Goal: Transaction & Acquisition: Download file/media

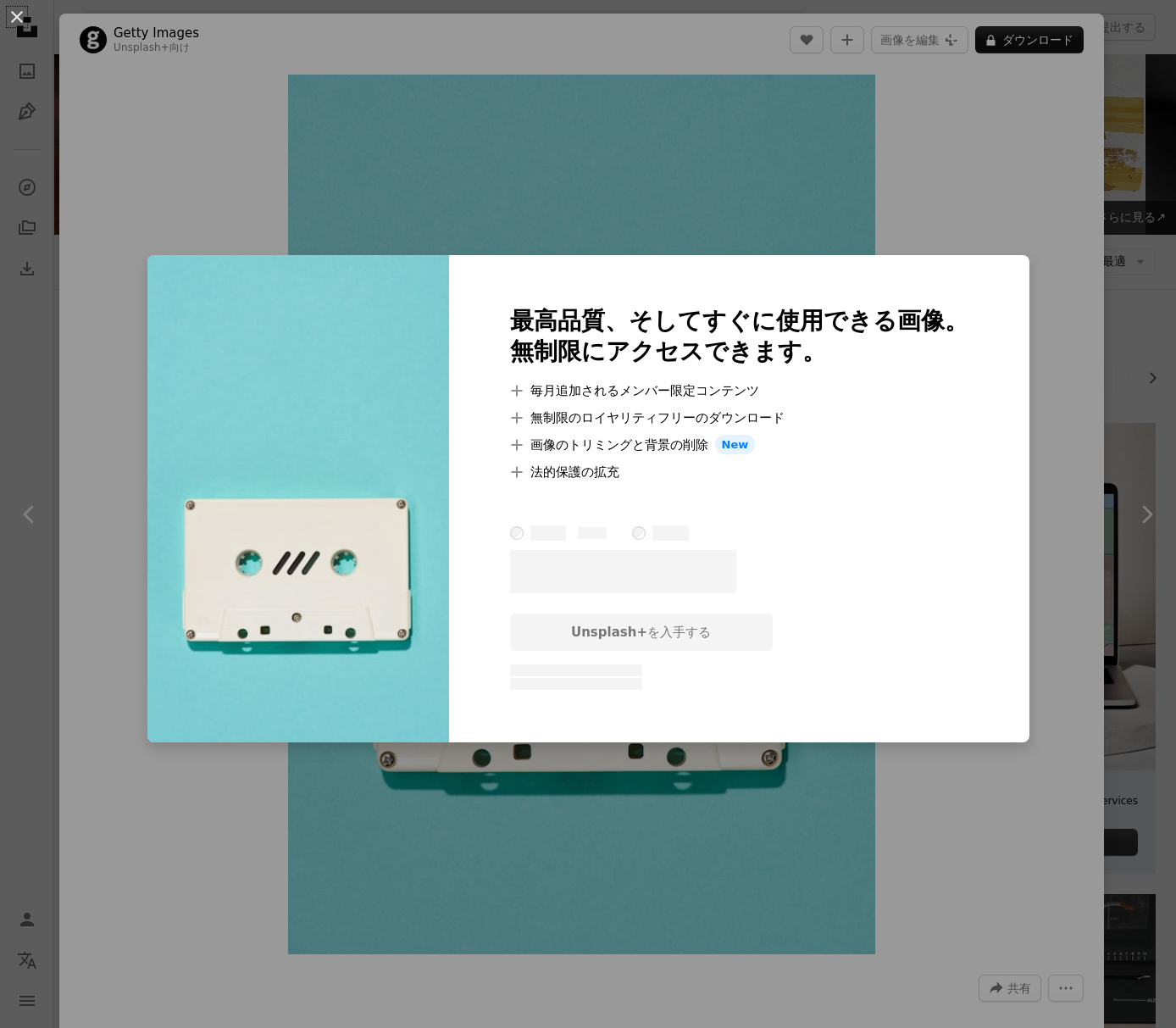
scroll to position [1216, 0]
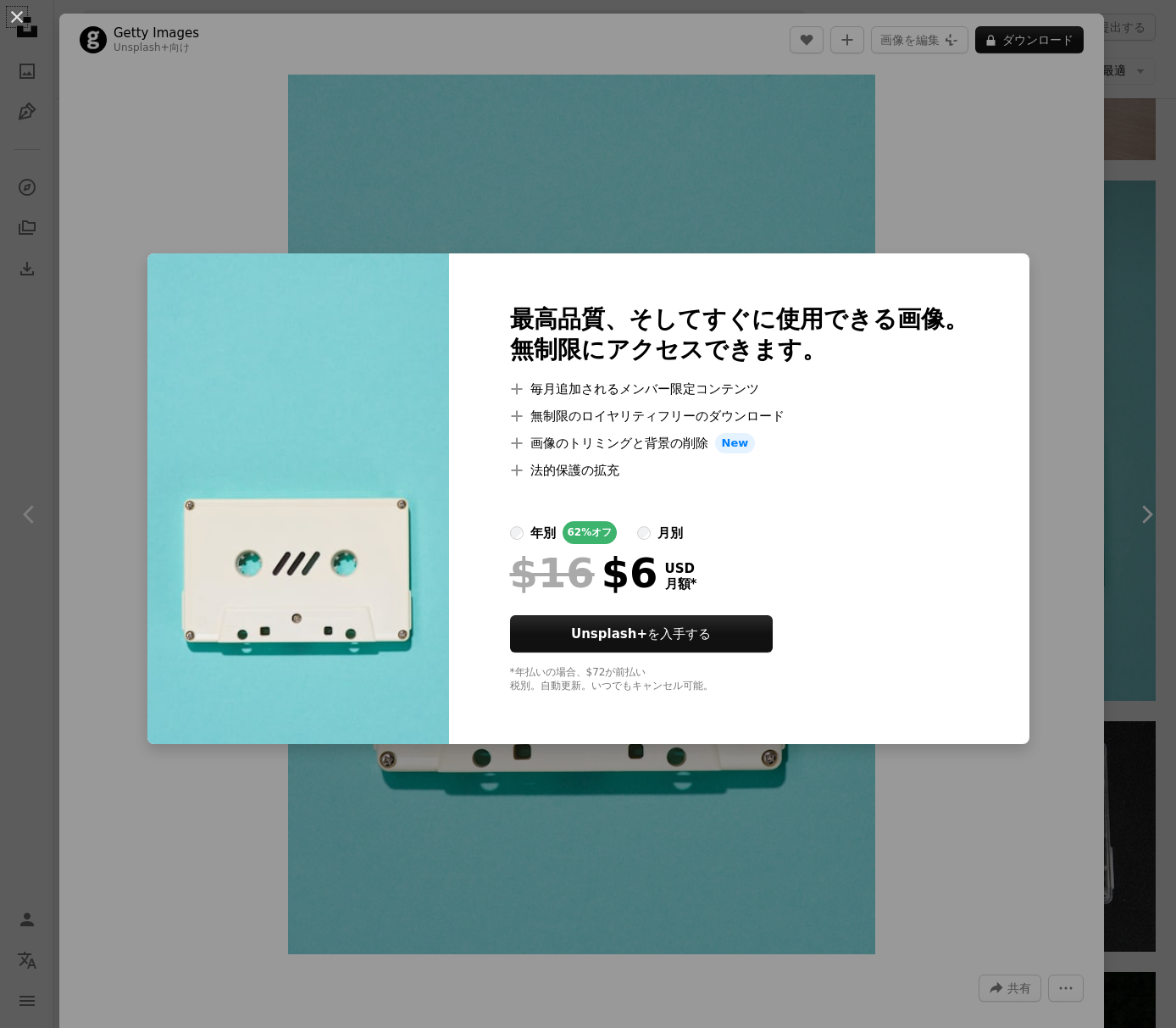
click at [919, 165] on div "An X shape 最高品質、そしてすぐに使用できる画像。 無制限にアクセスできます。 A plus sign 毎月追加されるメンバー限定コンテンツ A p…" at bounding box center [588, 514] width 1176 height 1028
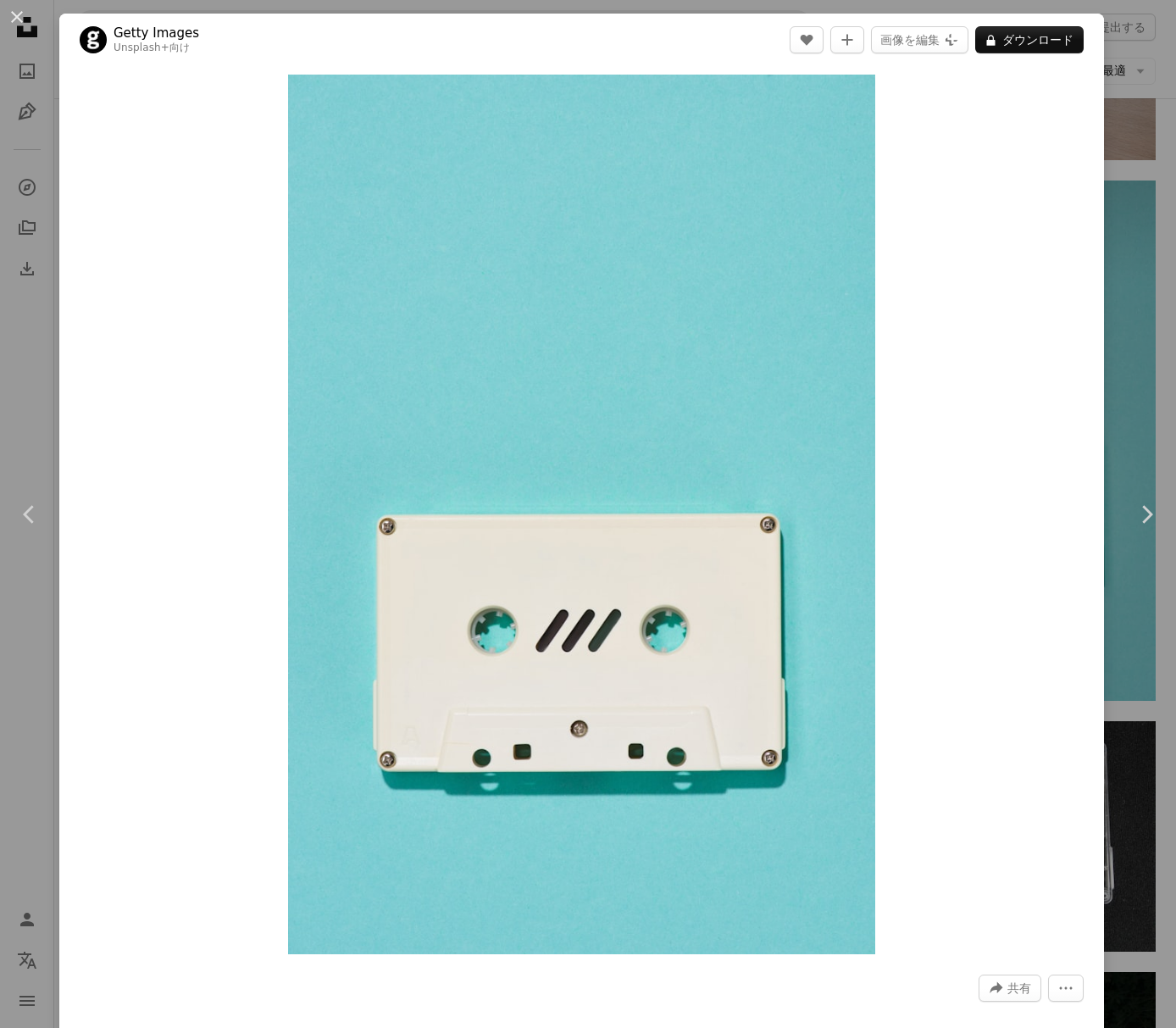
click at [1104, 356] on div "An X shape Chevron left Chevron right Getty Images Unsplash+ 向け A heart A plus …" at bounding box center [588, 514] width 1176 height 1028
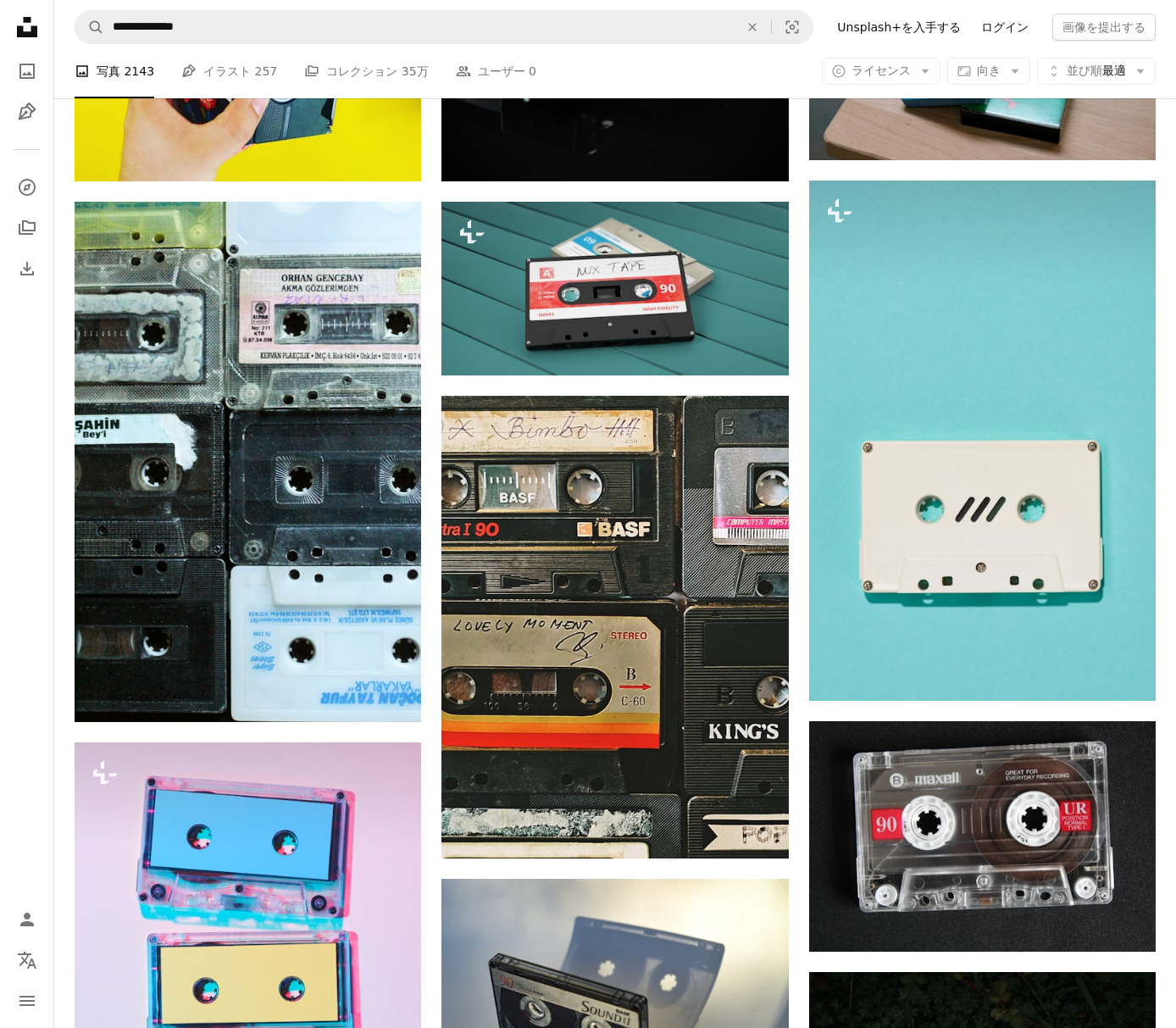
click at [989, 28] on link "ログイン" at bounding box center [1004, 28] width 68 height 28
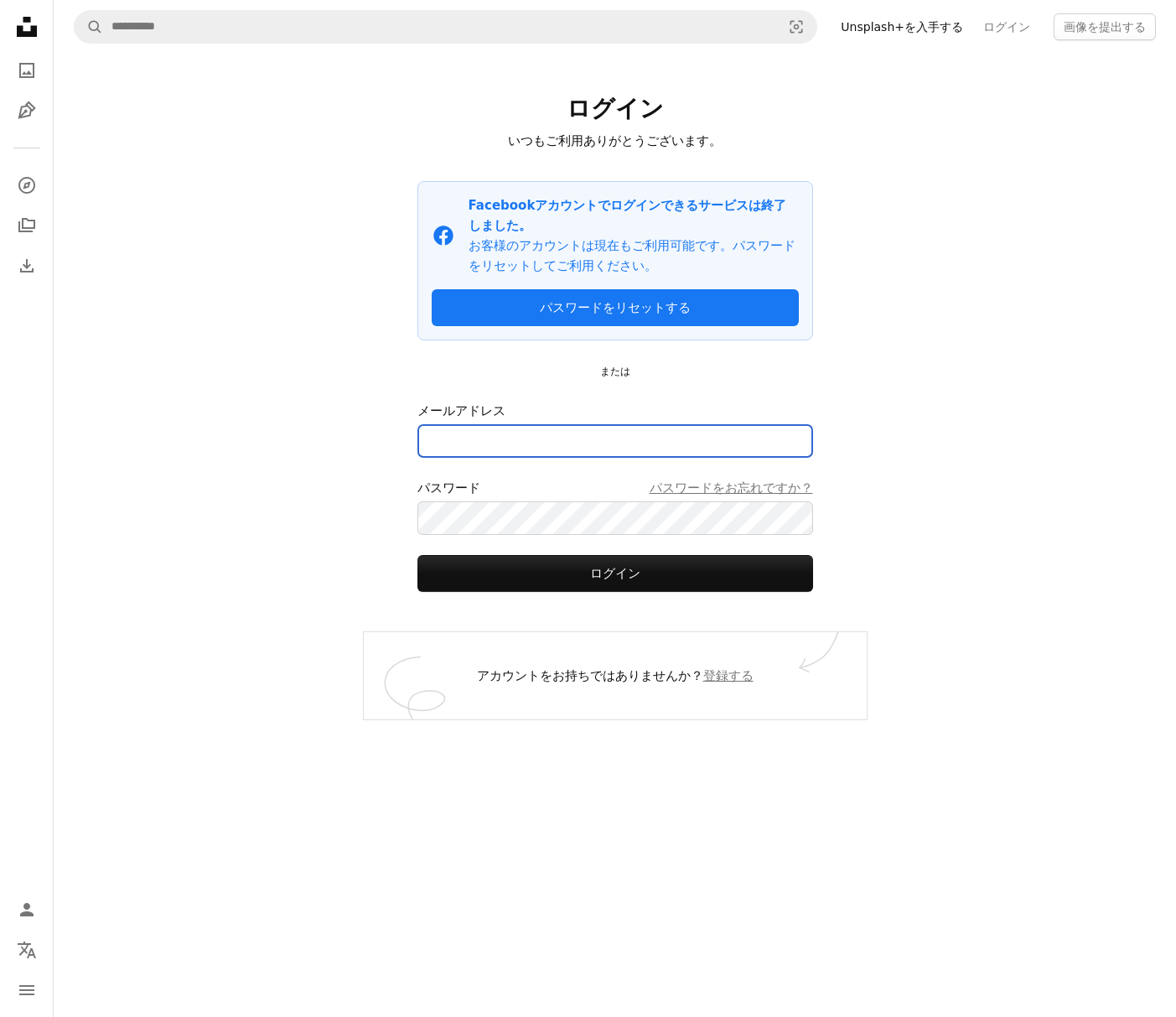
click at [662, 441] on input "メールアドレス" at bounding box center [614, 440] width 396 height 33
type input "**********"
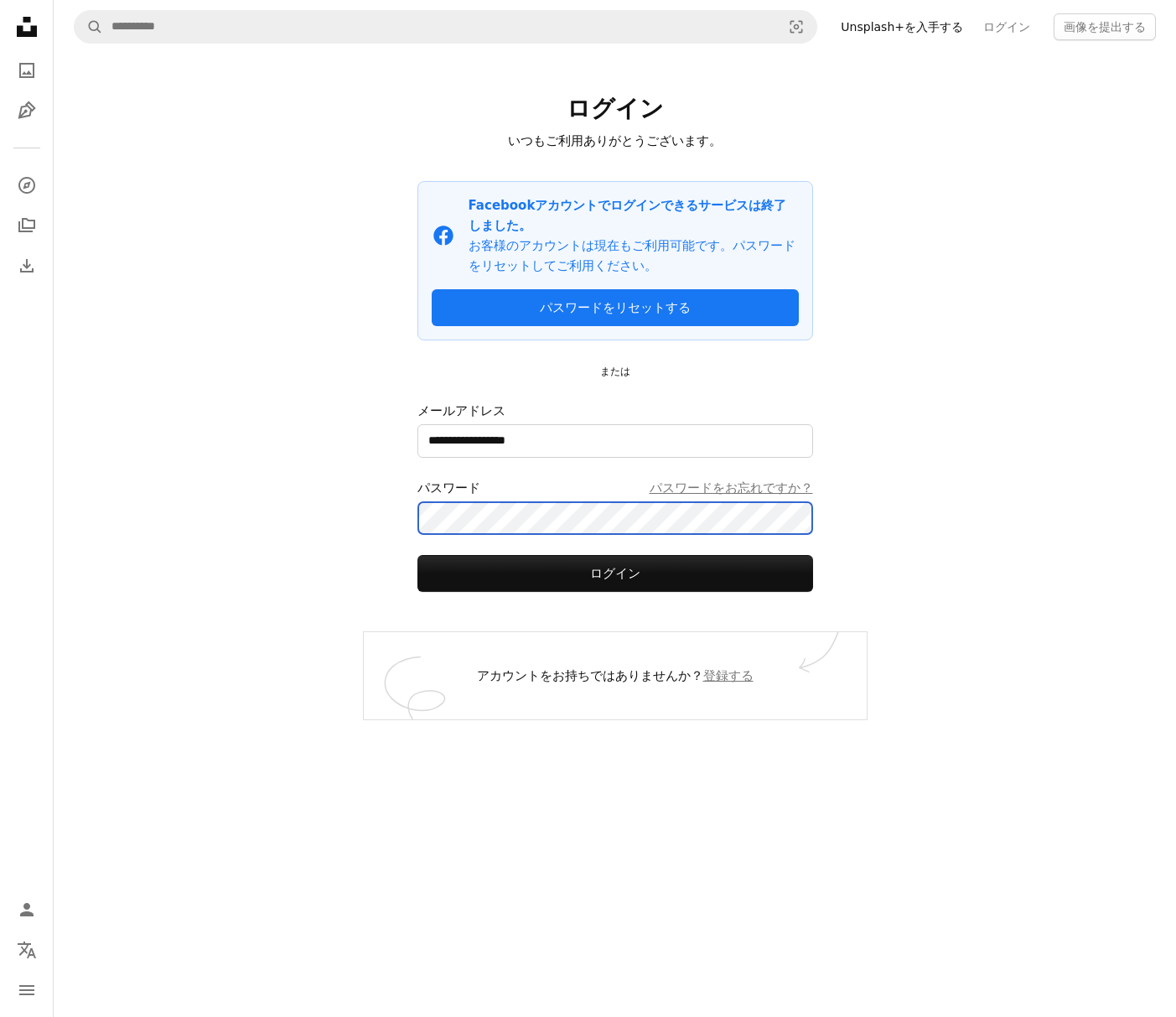
click at [417, 555] on button "ログイン" at bounding box center [614, 574] width 396 height 37
click at [27, 29] on icon "Unsplash logo Unsplash ホーム" at bounding box center [26, 26] width 33 height 33
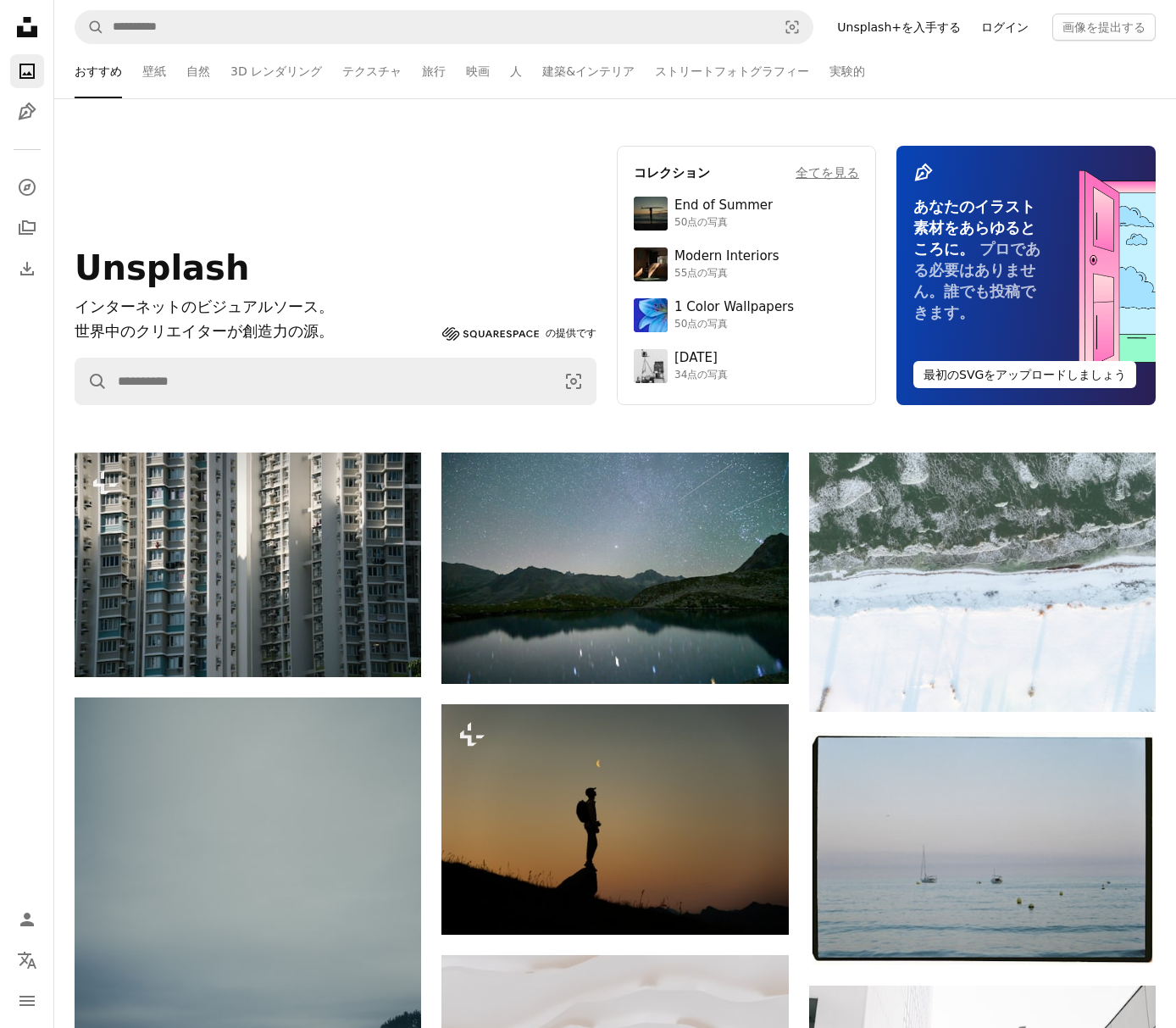
click at [1000, 22] on link "ログイン" at bounding box center [1004, 28] width 68 height 28
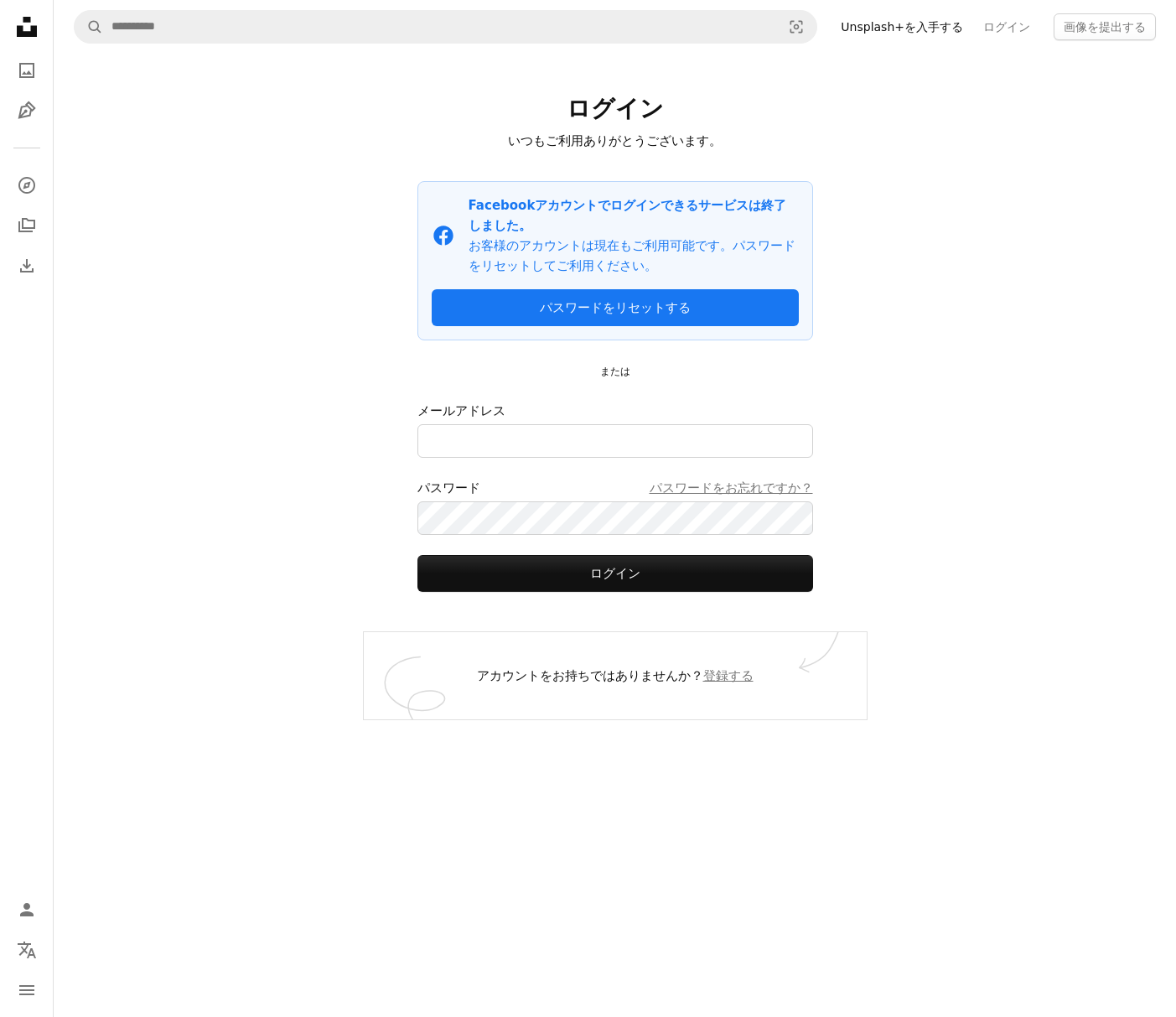
click at [884, 247] on div "A magnifying glass Visual search Unsplash+を入手する ログイン 画像を提出する ログイン いつもご利用ありがとうござ…" at bounding box center [614, 508] width 1123 height 1017
click at [524, 441] on input "メールアドレス" at bounding box center [614, 440] width 396 height 33
click at [27, 23] on icon "Unsplash logo Unsplash ホーム" at bounding box center [26, 26] width 33 height 33
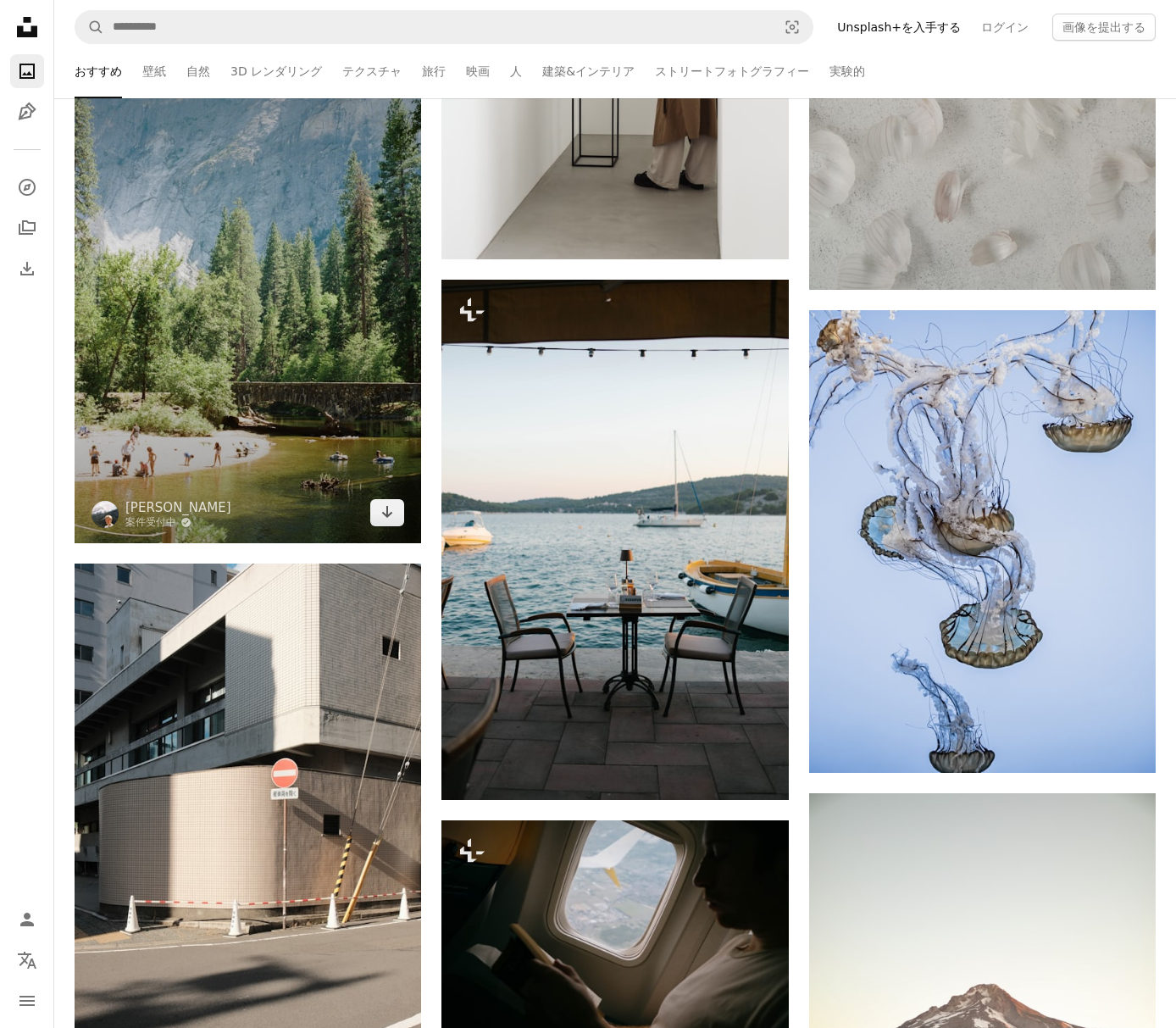
scroll to position [2349, 0]
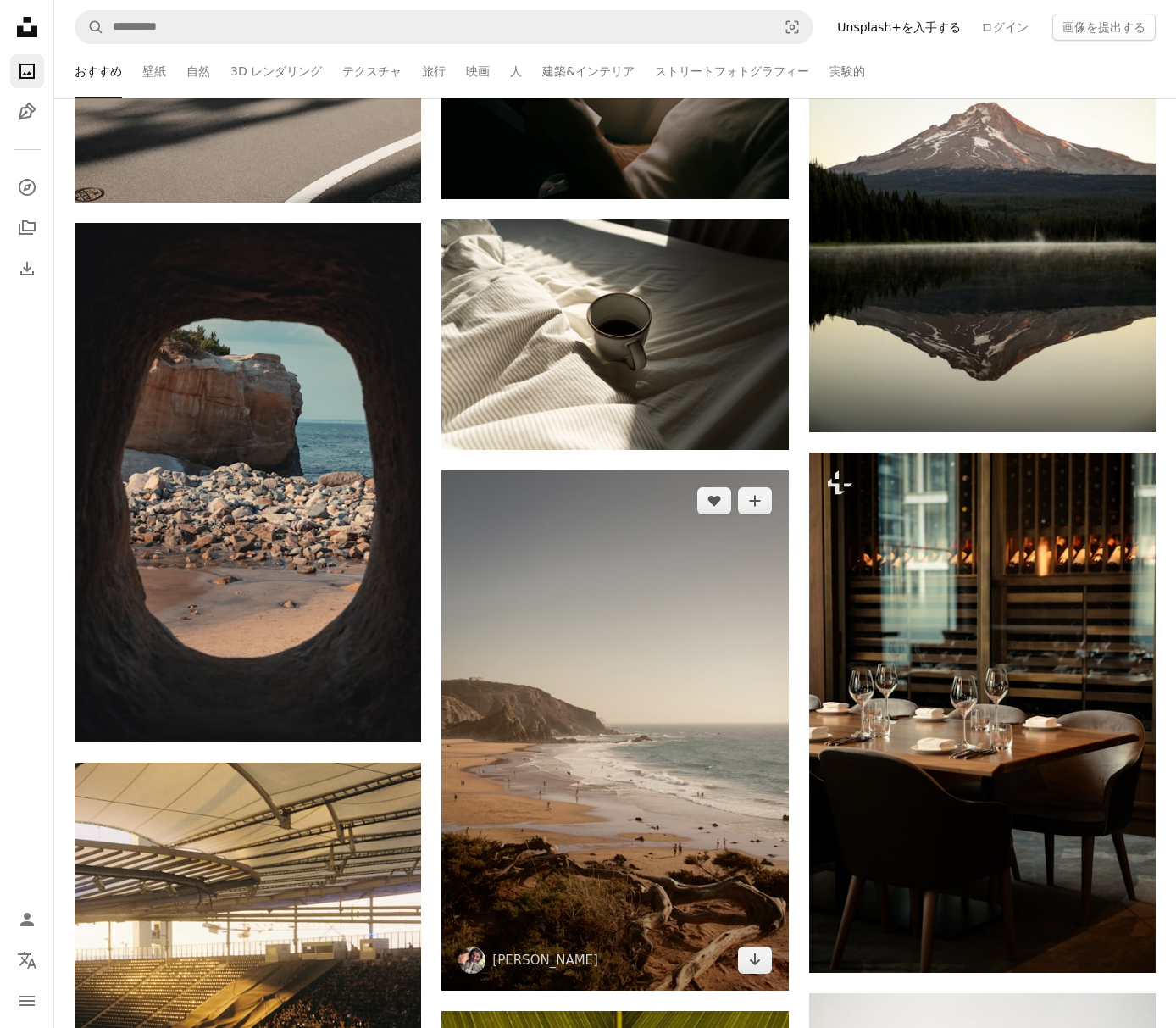
click at [578, 658] on img at bounding box center [614, 730] width 347 height 520
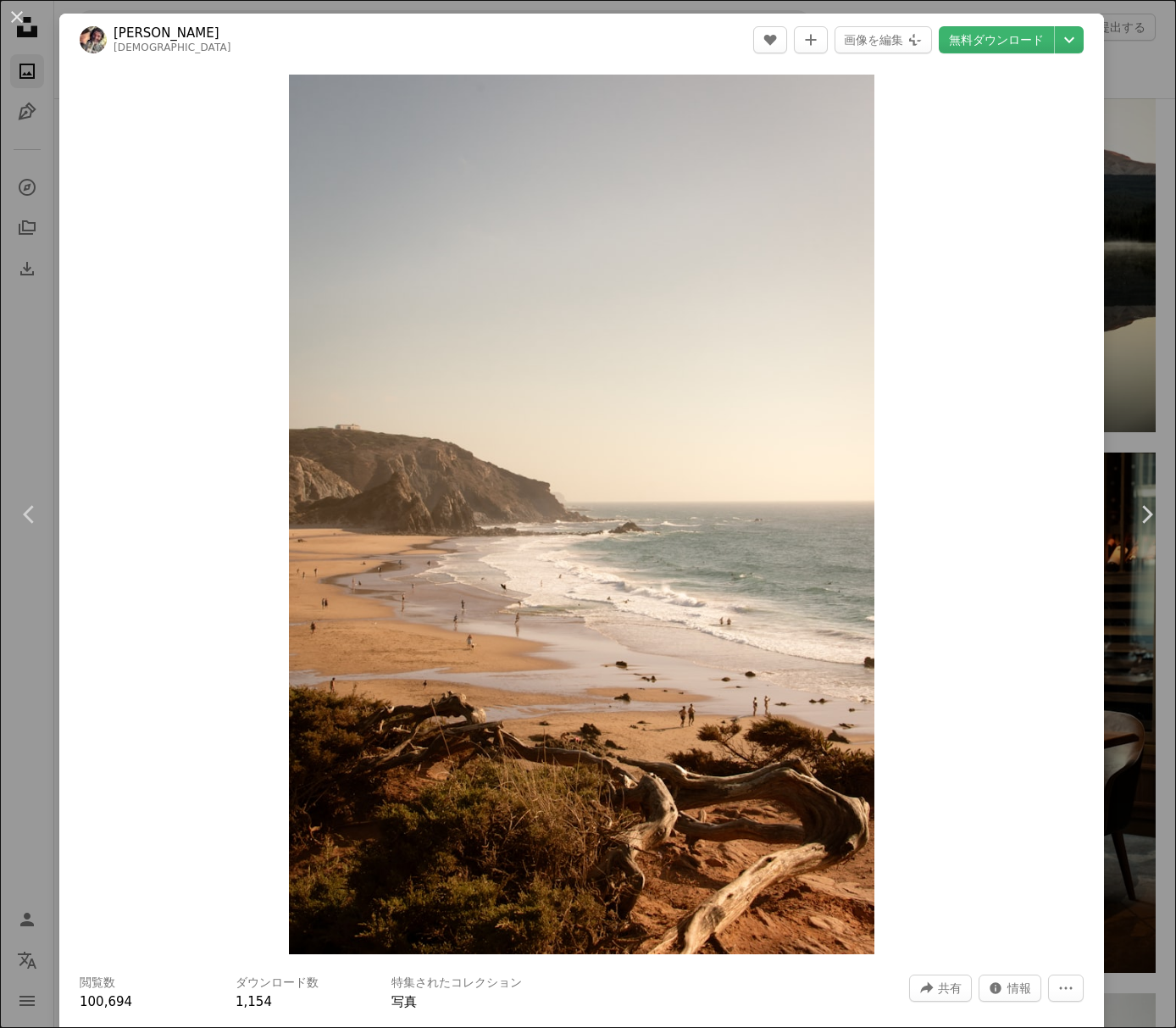
click at [951, 25] on header "[PERSON_NAME] [DEMOGRAPHIC_DATA] A heart A plus sign 画像を編集 Plus sign for Unspla…" at bounding box center [581, 39] width 1044 height 52
click at [950, 33] on link "無料ダウンロード" at bounding box center [995, 40] width 115 height 28
